Goal: Check status: Check status

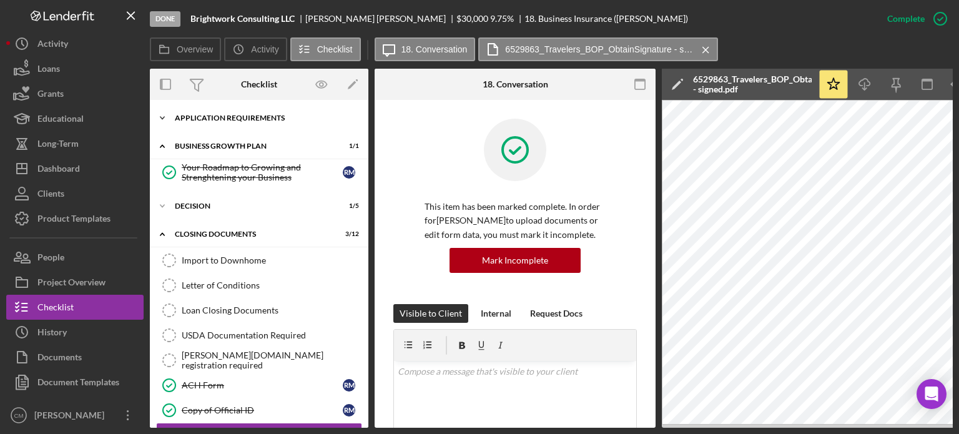
click at [203, 117] on div "APPLICATION REQUIREMENTS" at bounding box center [264, 117] width 178 height 7
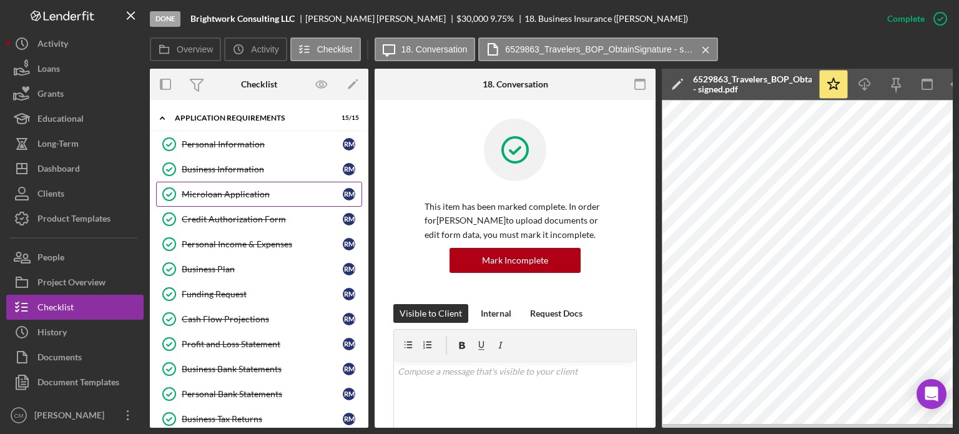
click at [222, 199] on link "Microloan Application Microloan Application R M" at bounding box center [259, 194] width 206 height 25
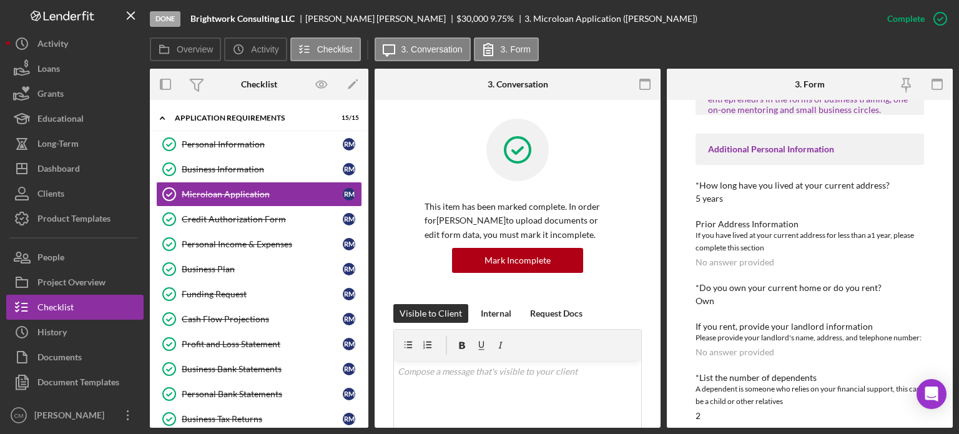
scroll to position [431, 0]
click at [183, 160] on icon "Business Information" at bounding box center [169, 169] width 31 height 31
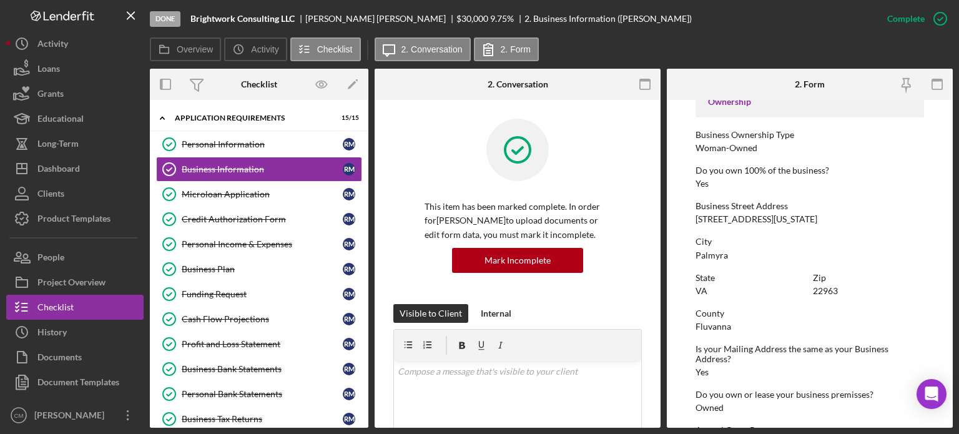
scroll to position [422, 0]
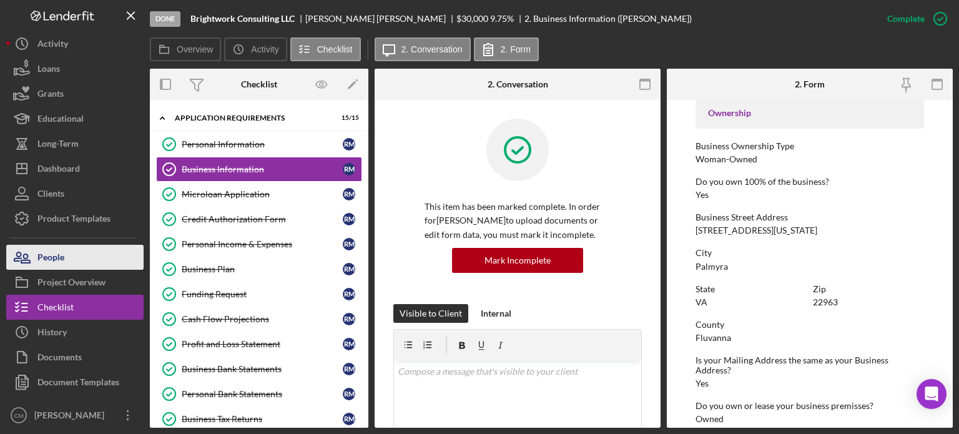
click at [84, 263] on button "People" at bounding box center [74, 257] width 137 height 25
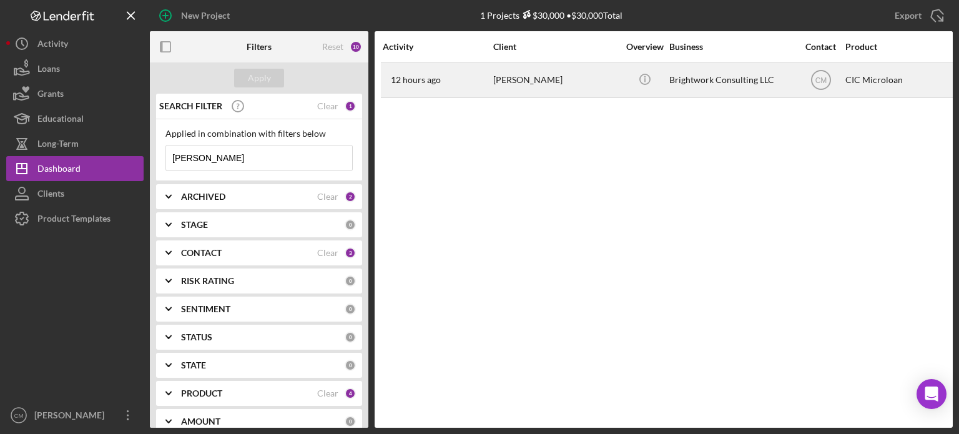
click at [484, 85] on div "12 hours ago Rachel Moynihan" at bounding box center [437, 80] width 109 height 33
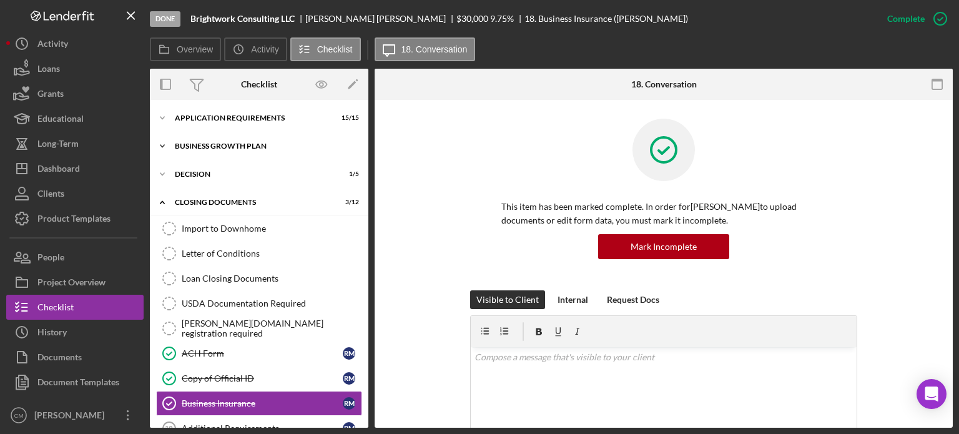
click at [230, 150] on div "Icon/Expander Business Growth Plan 1 / 1" at bounding box center [259, 146] width 219 height 25
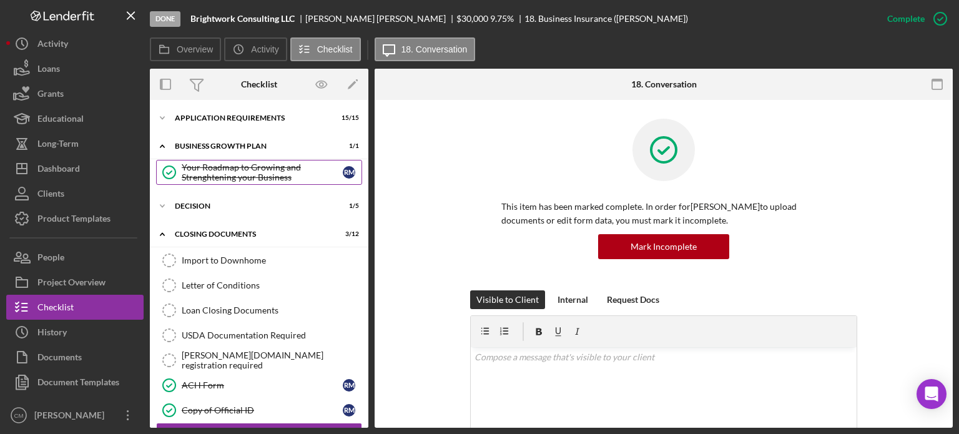
click at [235, 167] on div "Your Roadmap to Growing and Strenghtening your Business" at bounding box center [262, 172] width 161 height 20
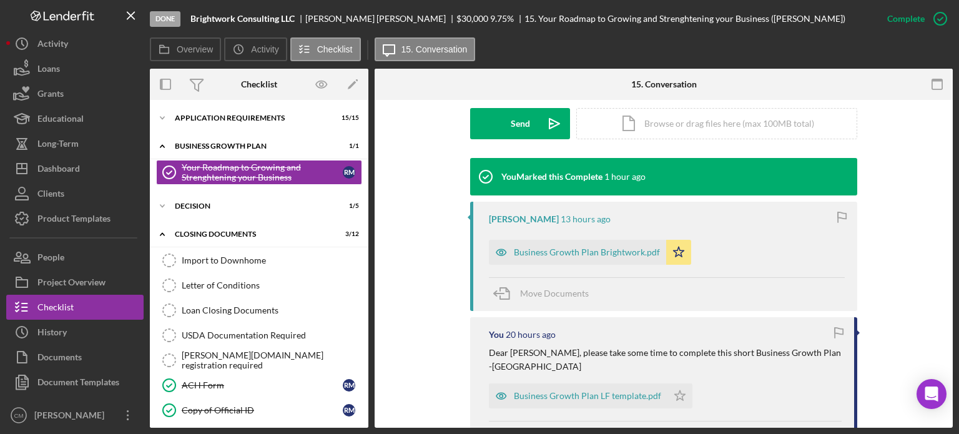
scroll to position [369, 0]
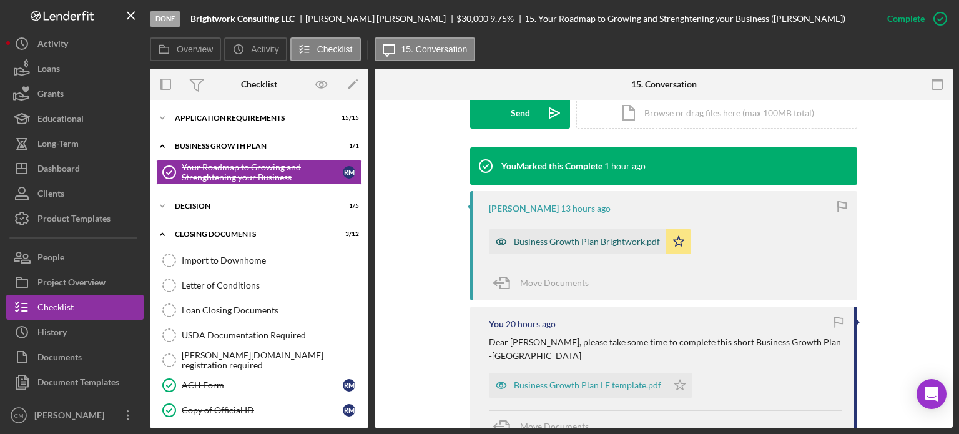
click at [500, 243] on icon "button" at bounding box center [501, 241] width 25 height 25
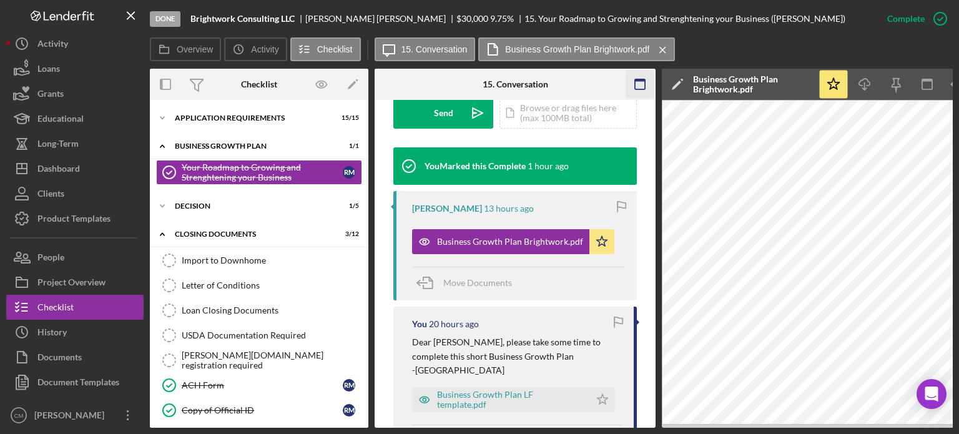
click at [644, 85] on icon "button" at bounding box center [640, 85] width 28 height 28
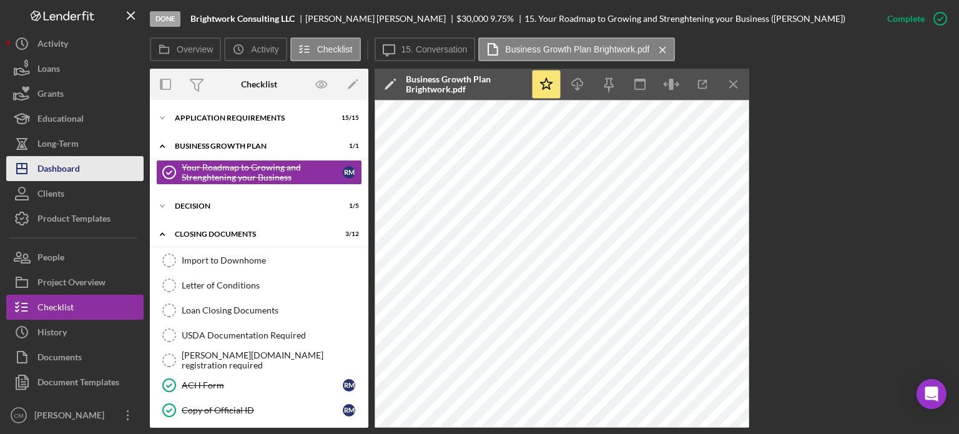
click at [64, 162] on div "Dashboard" at bounding box center [58, 170] width 42 height 28
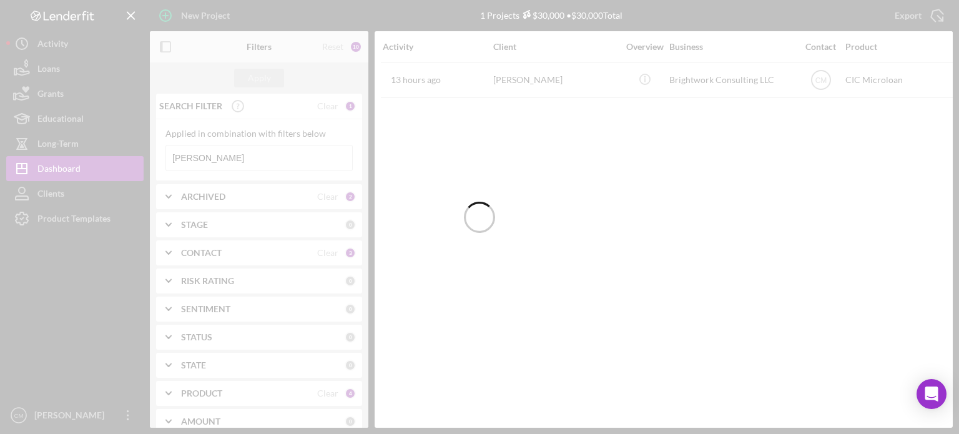
click at [242, 158] on div at bounding box center [479, 217] width 959 height 434
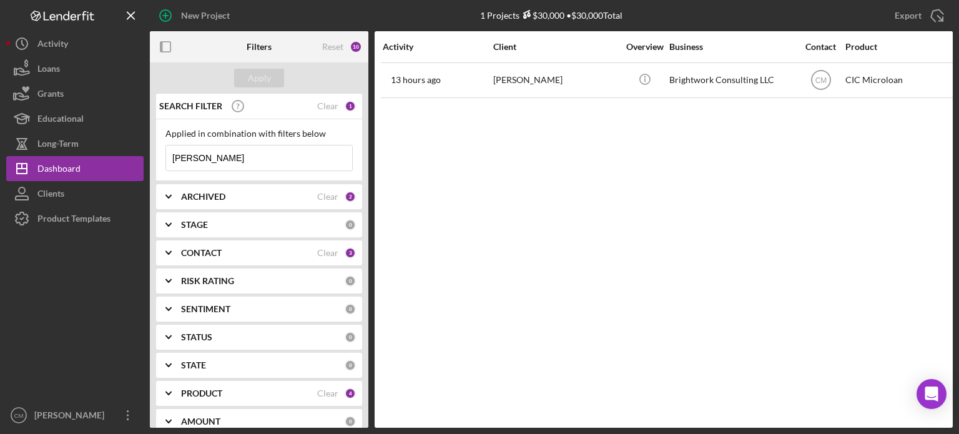
click at [242, 158] on input "rachel" at bounding box center [259, 157] width 186 height 25
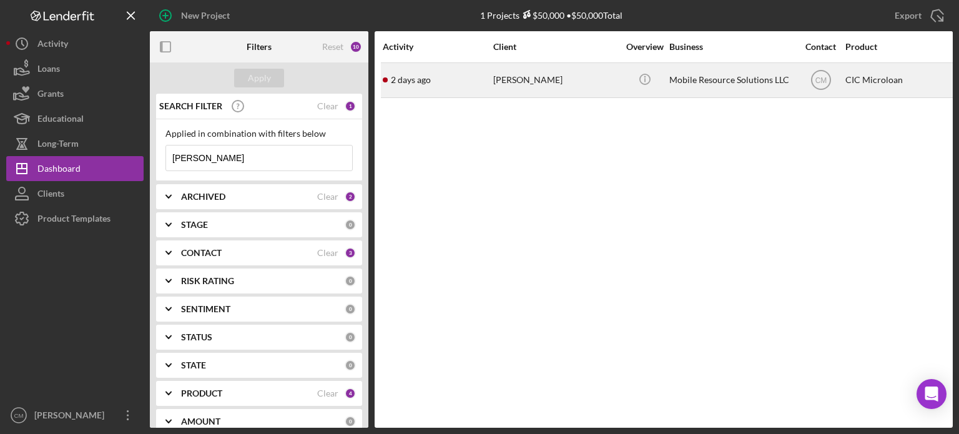
type input "andrew"
click at [612, 89] on div "Andrew Sawyer" at bounding box center [555, 80] width 125 height 33
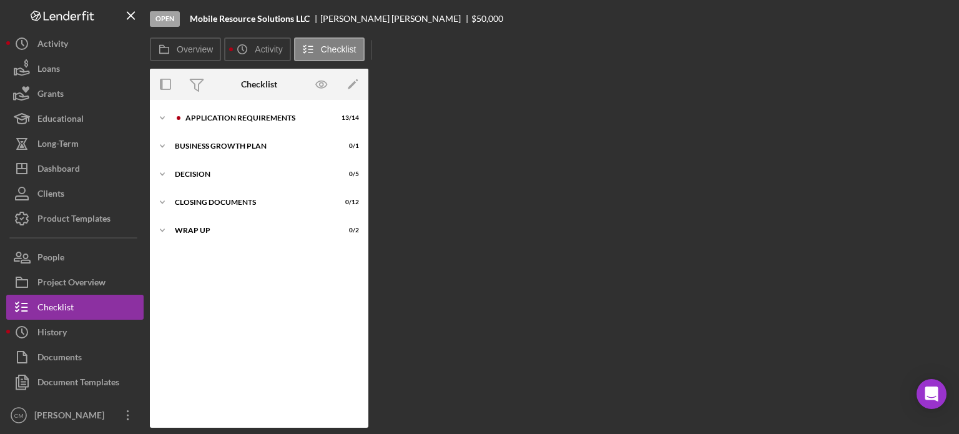
scroll to position [2, 0]
